Goal: Task Accomplishment & Management: Use online tool/utility

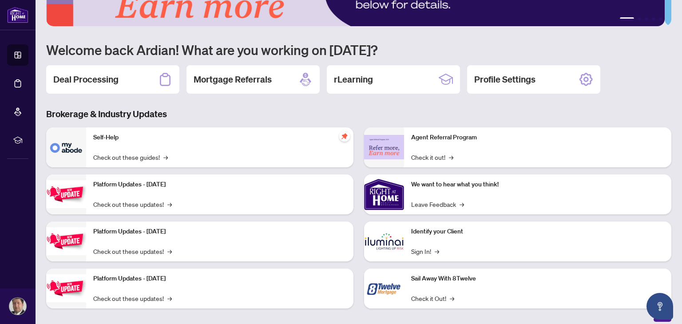
scroll to position [59, 0]
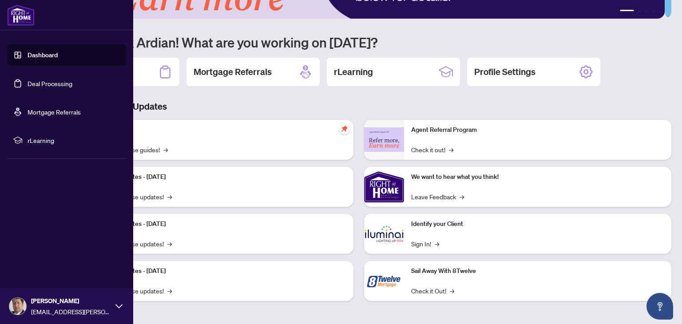
click at [50, 83] on link "Deal Processing" at bounding box center [50, 83] width 45 height 8
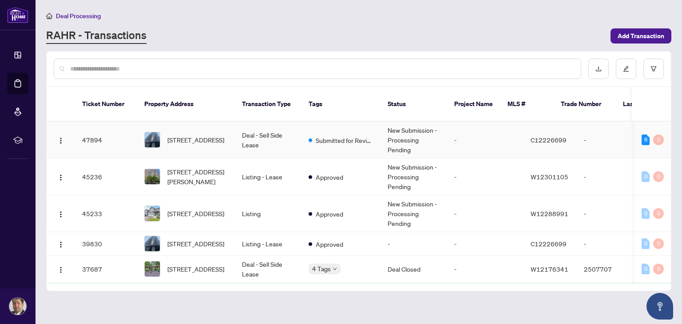
click at [197, 135] on span "[STREET_ADDRESS]" at bounding box center [195, 140] width 57 height 10
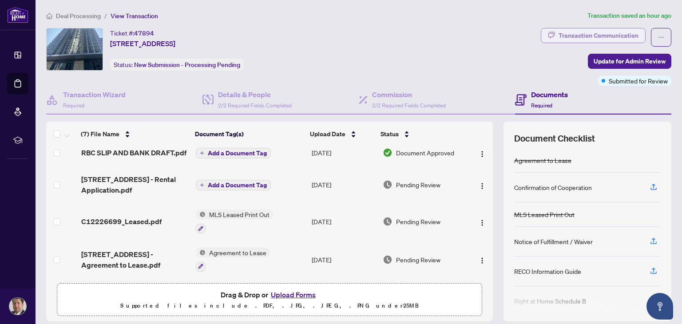
click at [603, 36] on div "Transaction Communication" at bounding box center [598, 35] width 80 height 14
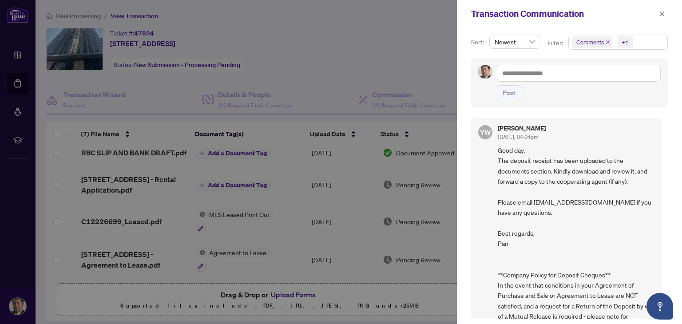
click at [327, 96] on div at bounding box center [341, 162] width 682 height 324
click at [662, 16] on span "button" at bounding box center [662, 14] width 6 height 14
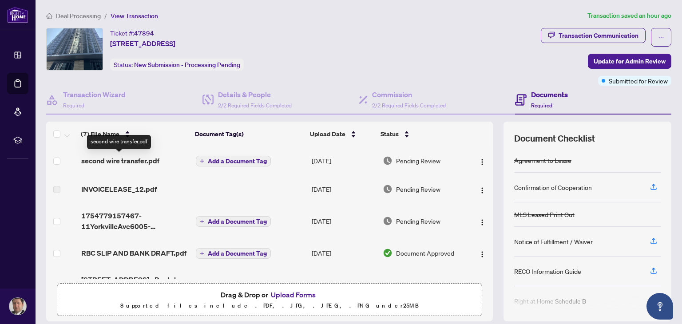
click at [131, 158] on span "second wire transfer.pdf" at bounding box center [120, 160] width 78 height 11
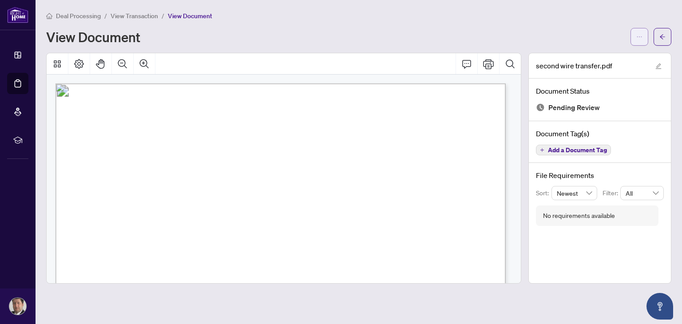
click at [643, 38] on button "button" at bounding box center [639, 37] width 18 height 18
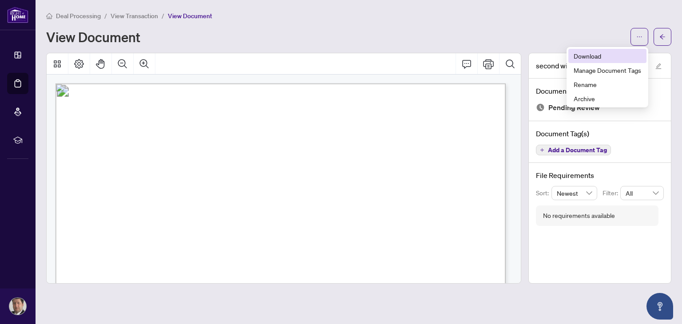
click at [589, 59] on span "Download" at bounding box center [607, 56] width 67 height 10
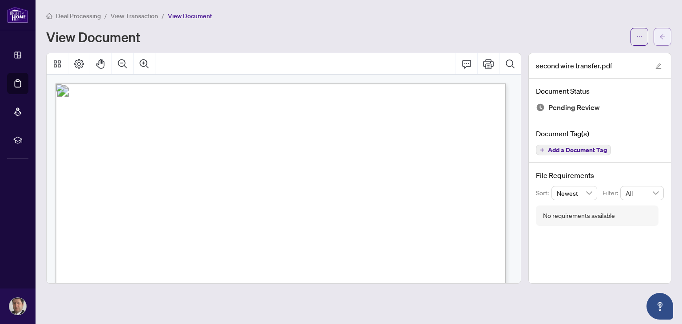
click at [663, 34] on icon "arrow-left" at bounding box center [662, 37] width 6 height 6
